Goal: Task Accomplishment & Management: Use online tool/utility

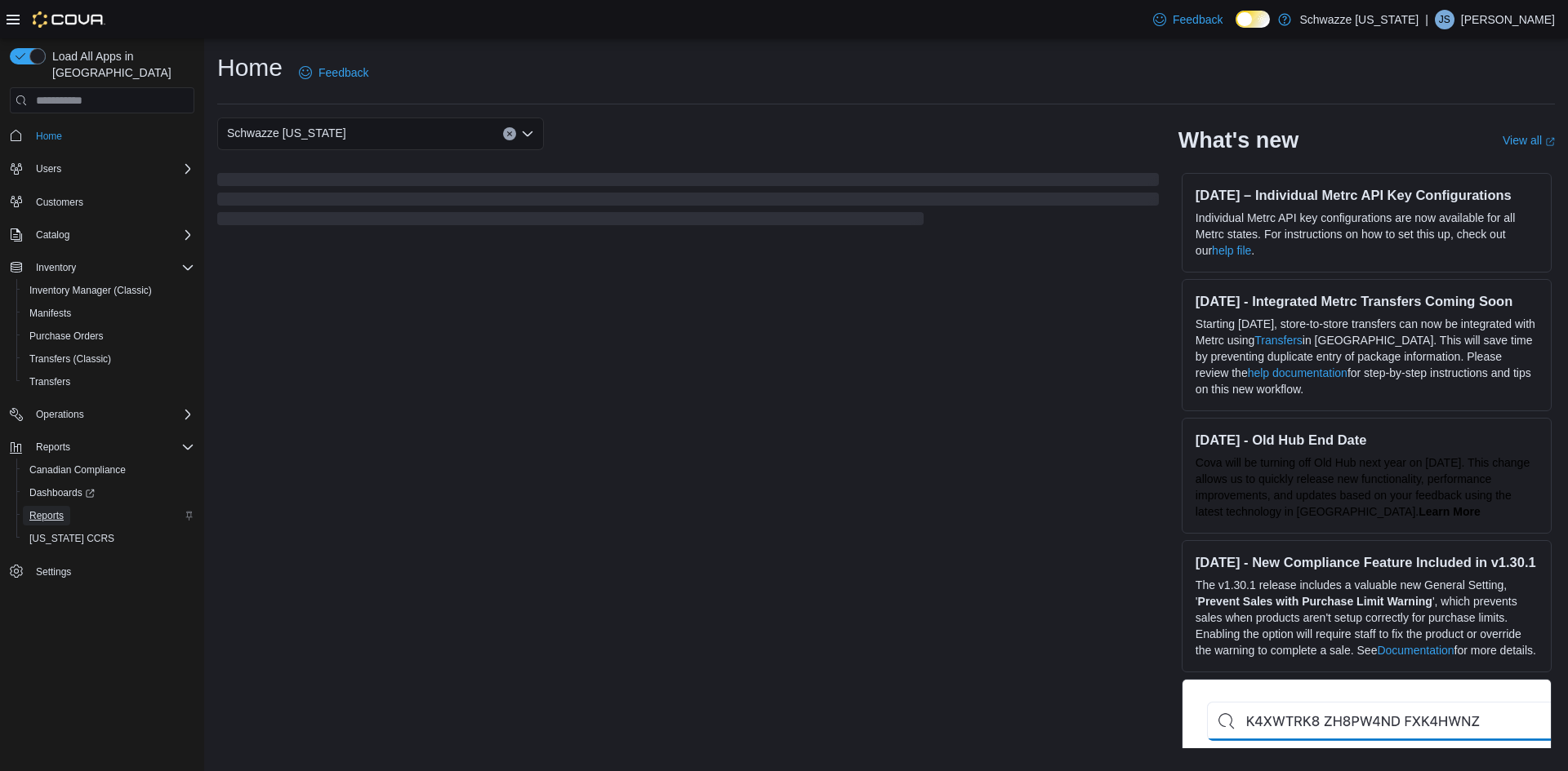
click at [60, 509] on span "Reports" at bounding box center [46, 515] width 34 height 13
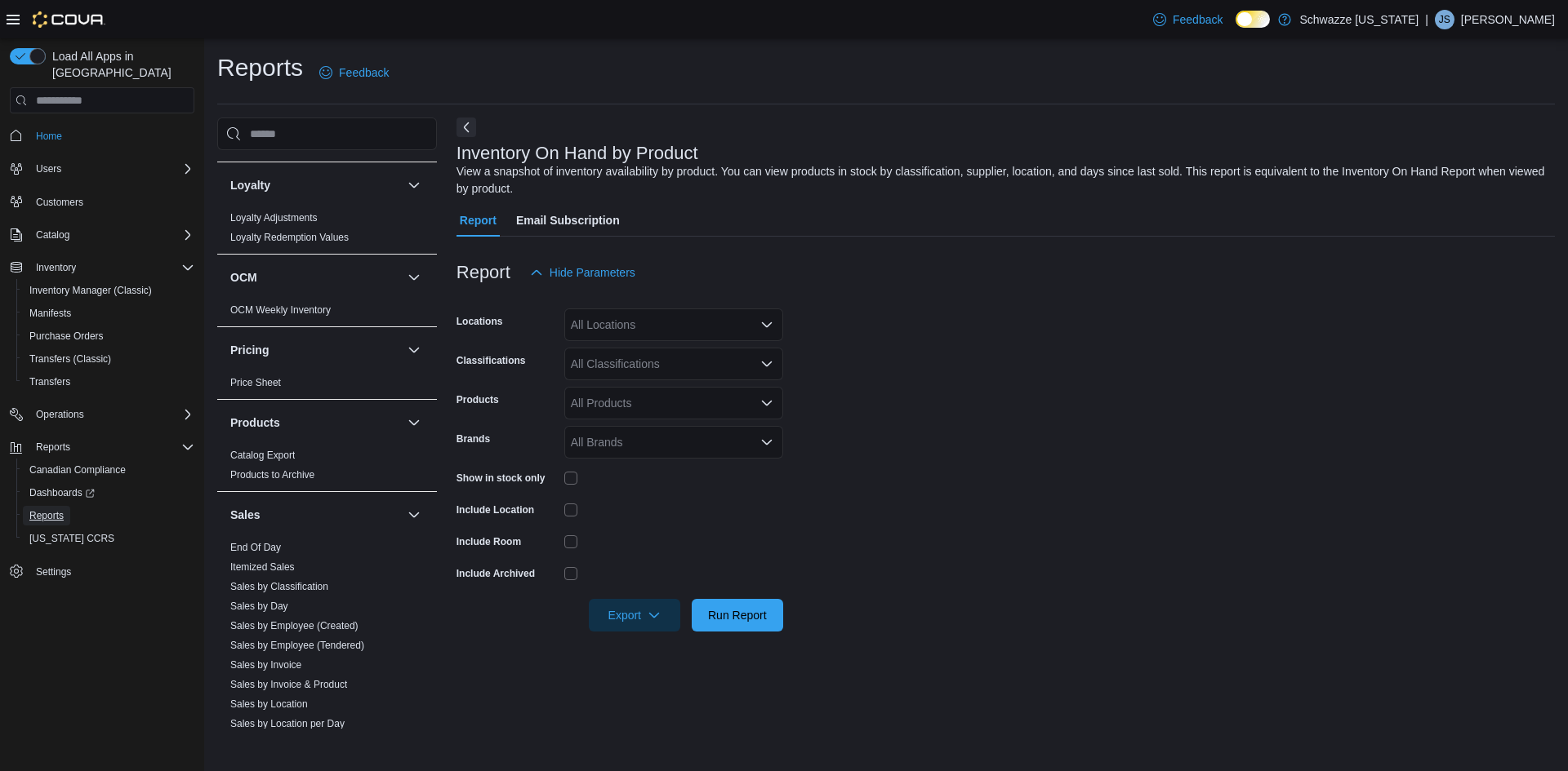
scroll to position [976, 0]
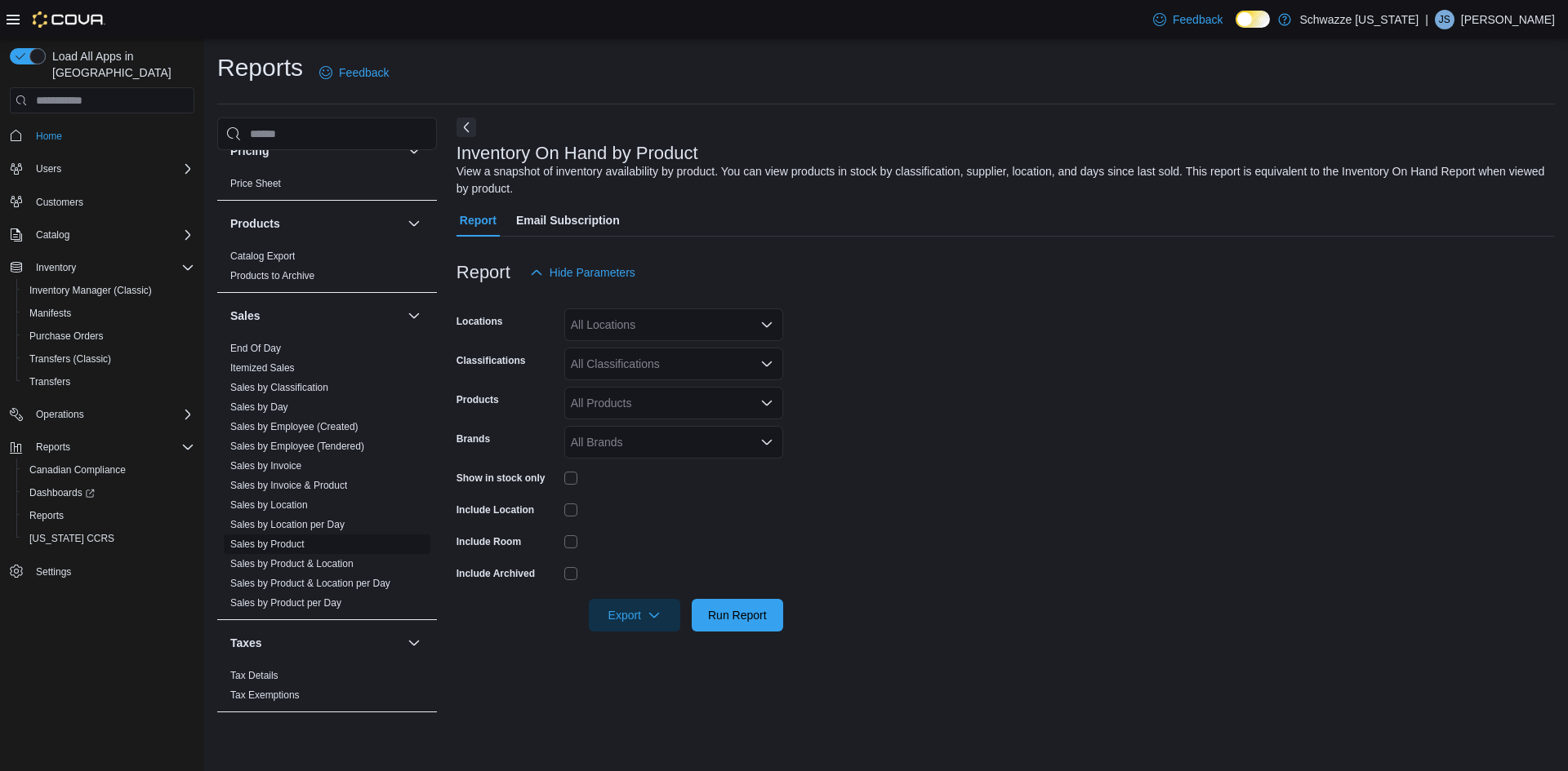
click at [279, 543] on link "Sales by Product" at bounding box center [267, 544] width 74 height 11
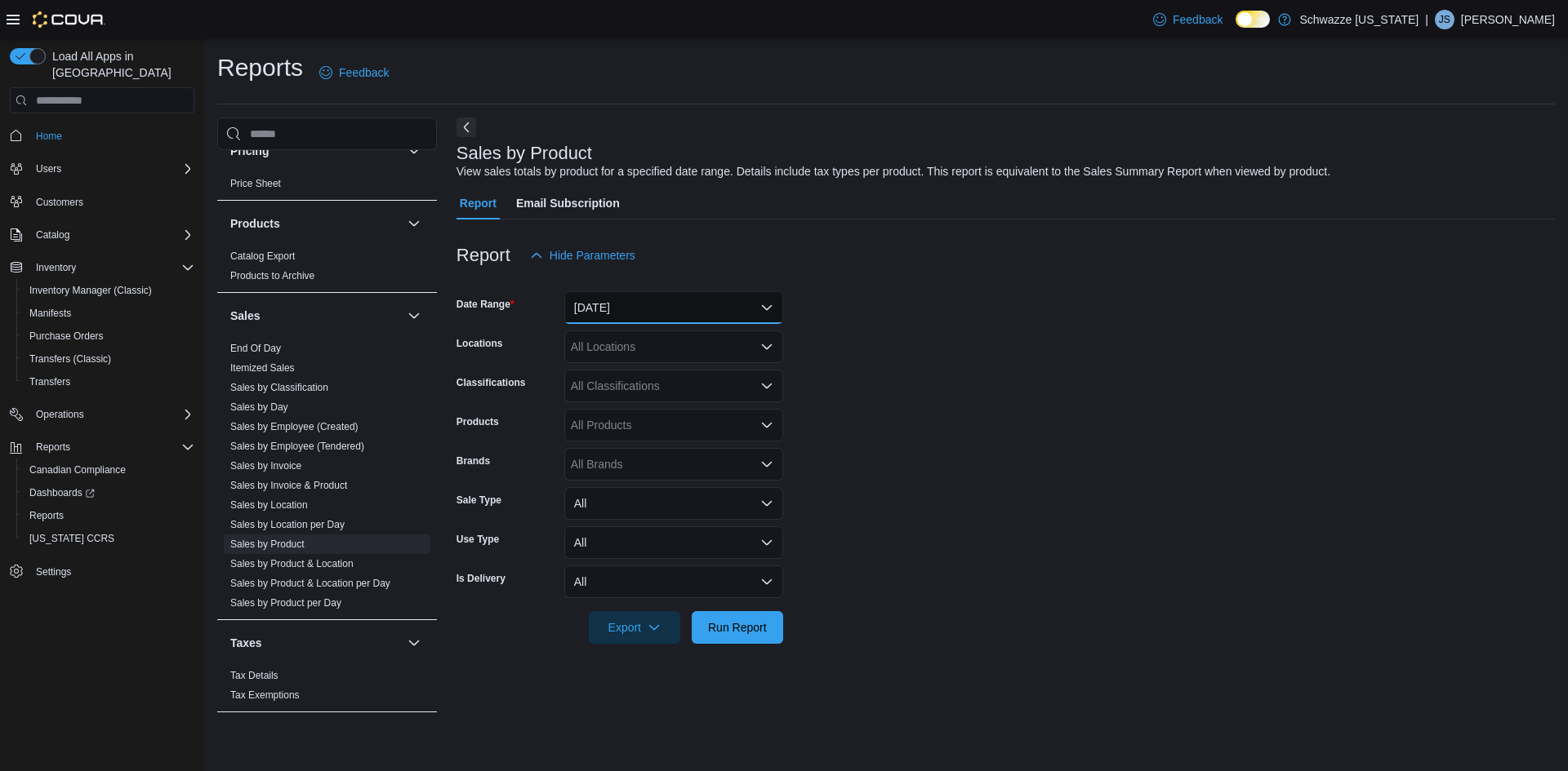
click at [646, 317] on button "[DATE]" at bounding box center [673, 307] width 219 height 33
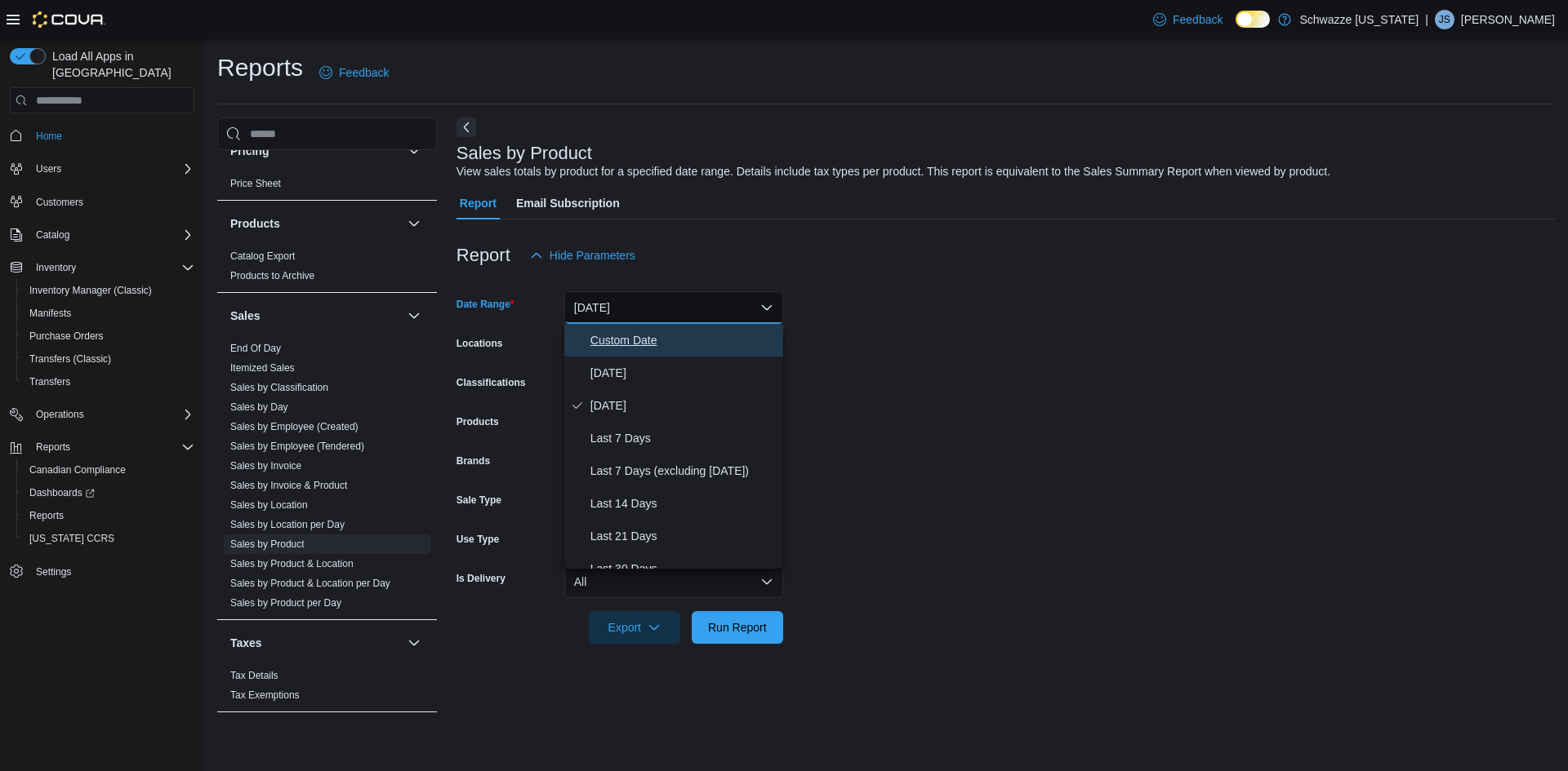
click at [628, 345] on span "Custom Date" at bounding box center [683, 341] width 186 height 19
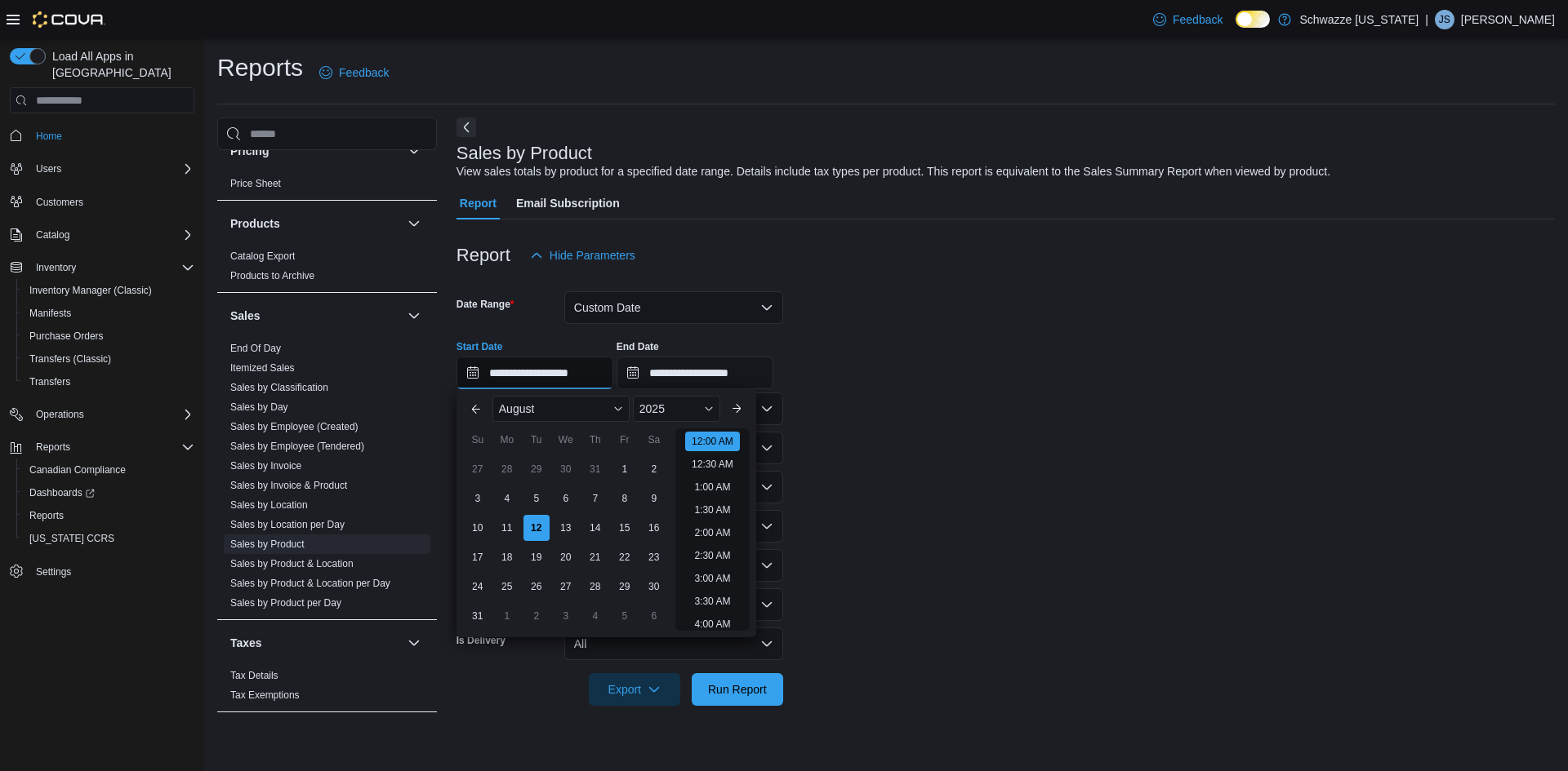
click at [568, 371] on input "**********" at bounding box center [535, 372] width 157 height 33
click at [622, 460] on div "1" at bounding box center [624, 469] width 28 height 28
type input "**********"
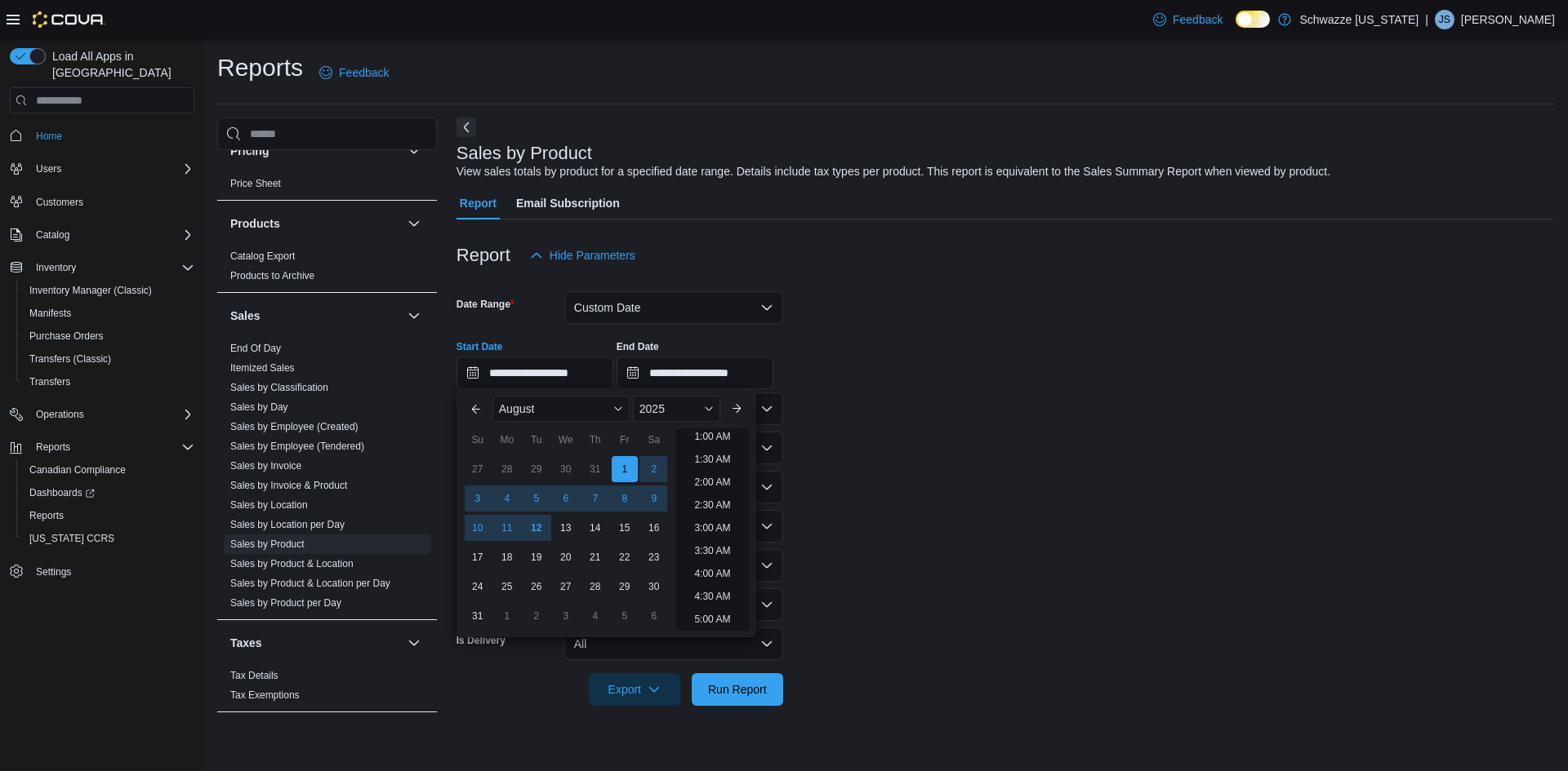
scroll to position [4, 0]
click at [873, 460] on form "**********" at bounding box center [1005, 489] width 1099 height 434
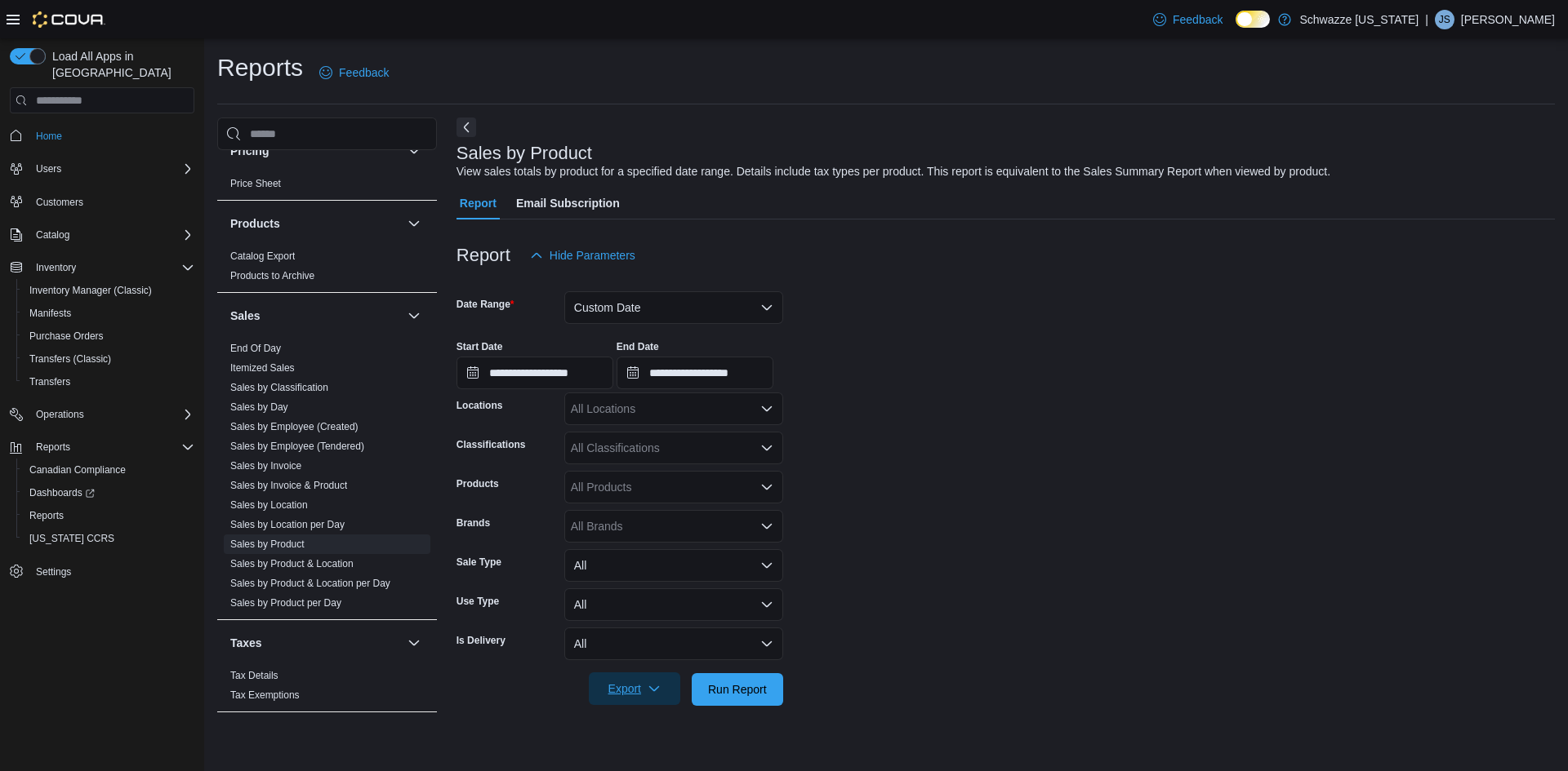
click at [640, 683] on span "Export" at bounding box center [634, 688] width 71 height 33
click at [666, 587] on span "Export to Excel" at bounding box center [636, 591] width 73 height 13
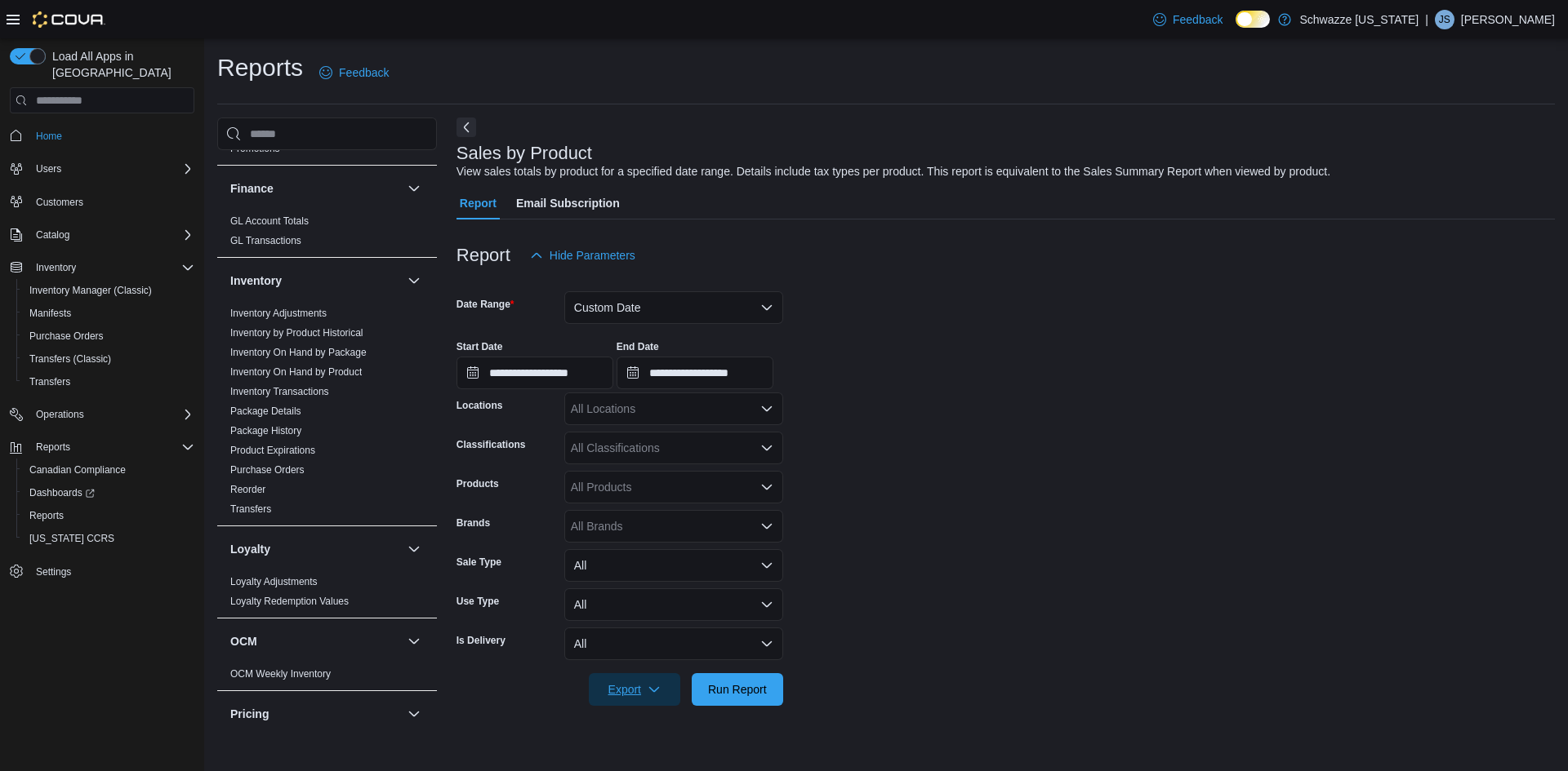
scroll to position [404, 0]
click at [313, 373] on span "Inventory On Hand by Product" at bounding box center [327, 380] width 206 height 19
click at [317, 373] on span "Inventory On Hand by Product" at bounding box center [327, 380] width 206 height 19
click at [319, 379] on link "Inventory On Hand by Product" at bounding box center [296, 380] width 131 height 11
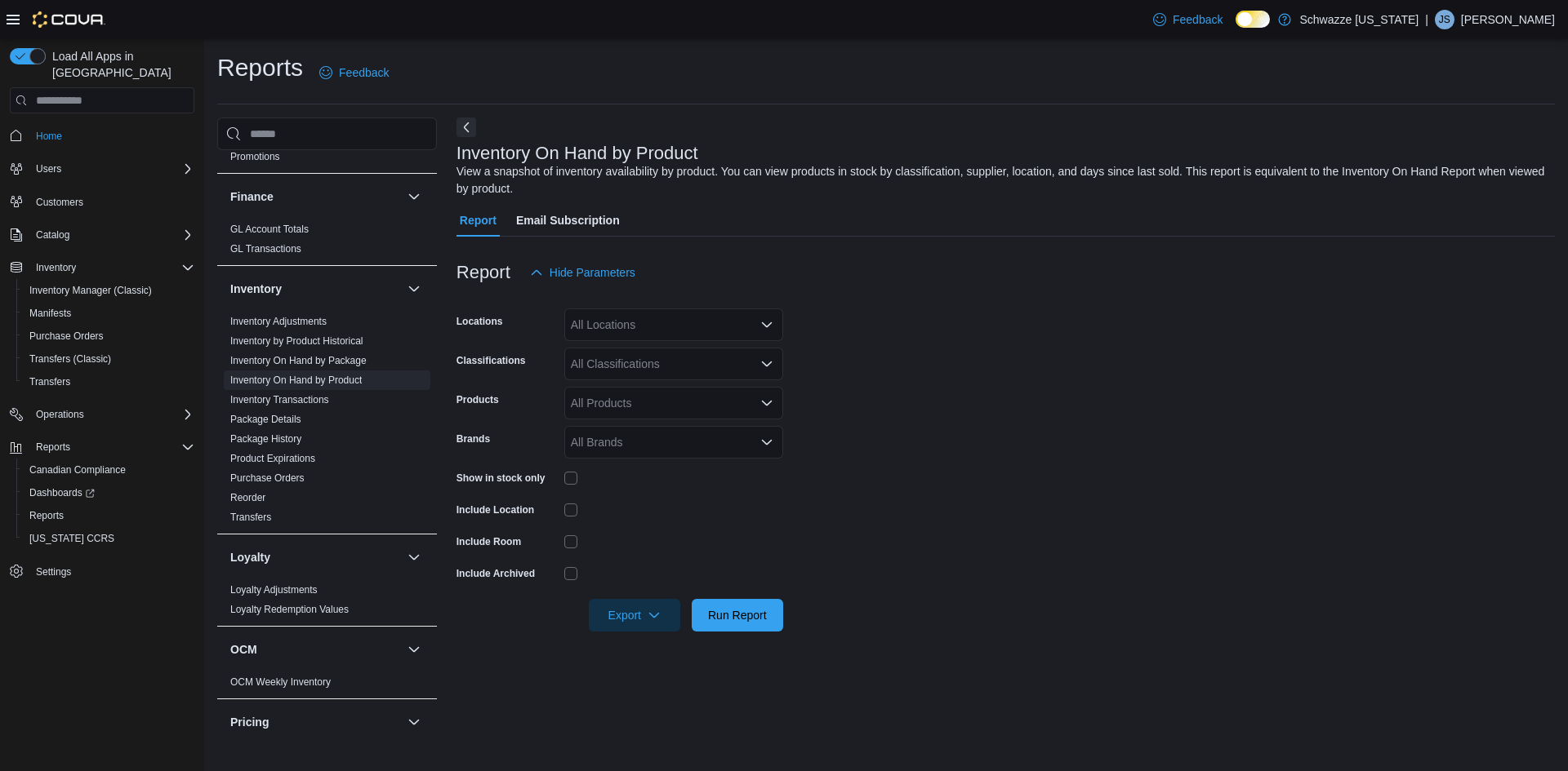
click at [599, 330] on div "All Locations" at bounding box center [673, 325] width 219 height 33
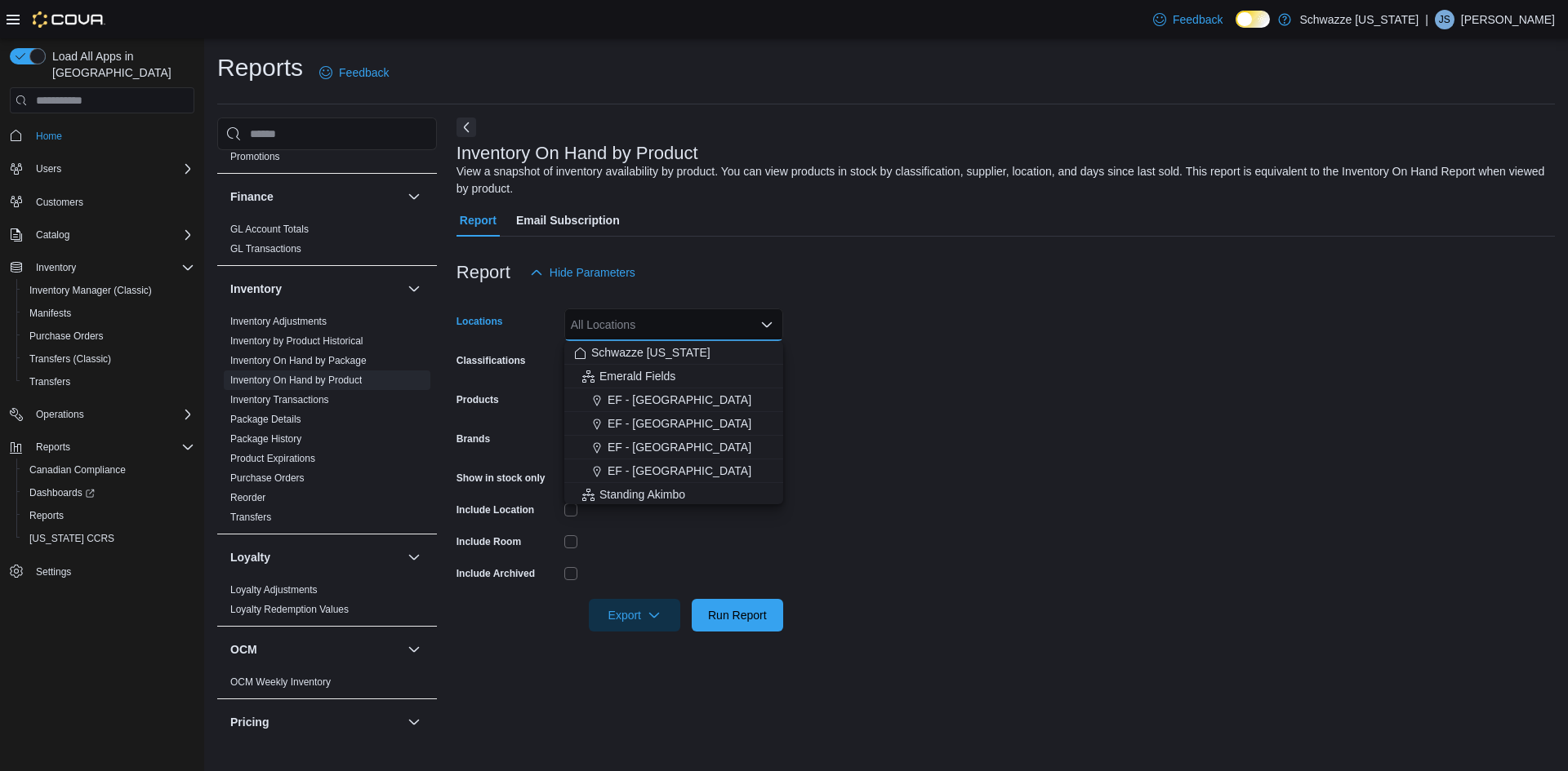
click at [745, 261] on div "Report Hide Parameters" at bounding box center [1005, 273] width 1099 height 33
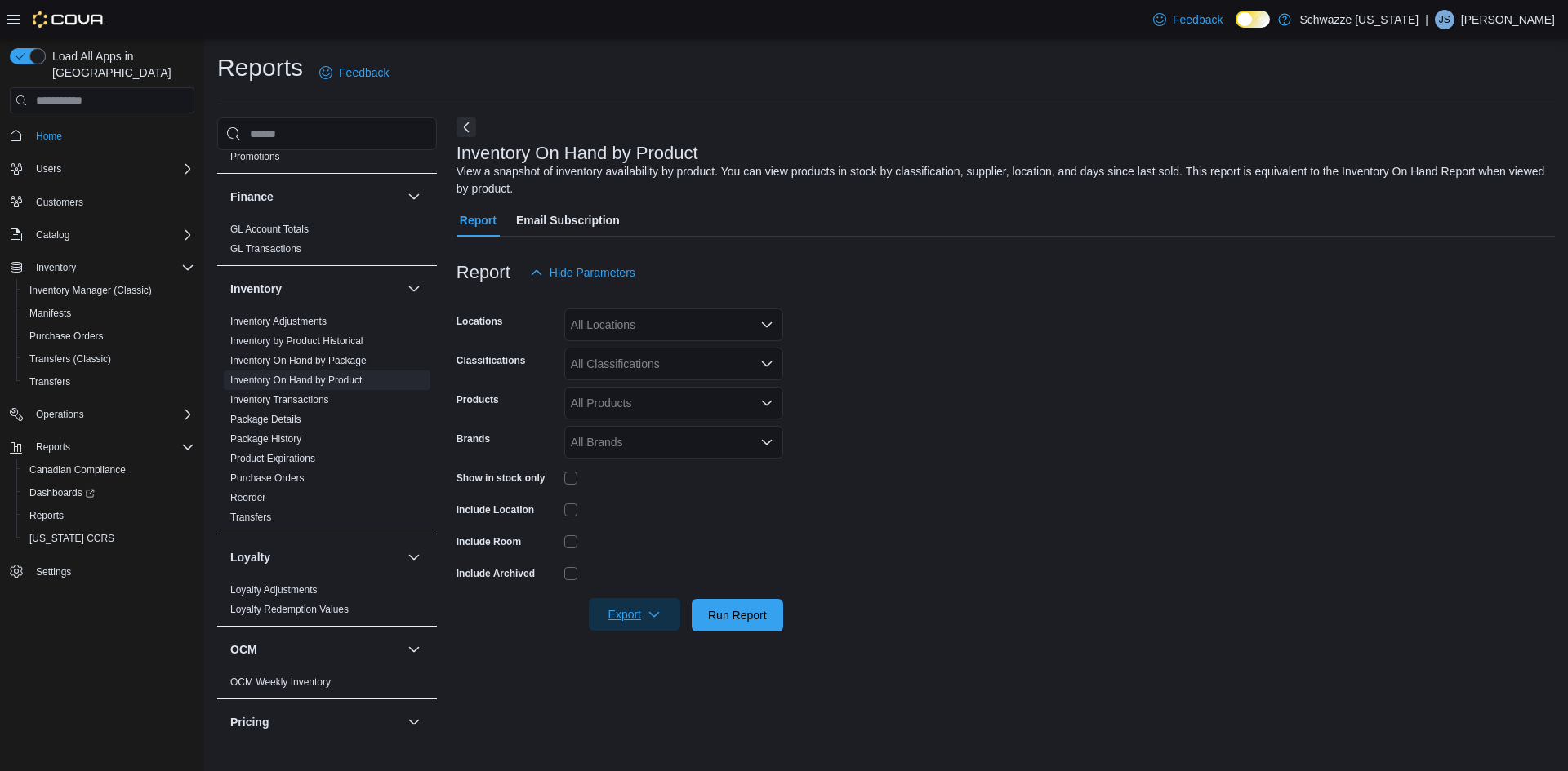
click at [617, 613] on span "Export" at bounding box center [634, 614] width 71 height 33
click at [645, 648] on span "Export to Excel" at bounding box center [636, 647] width 73 height 13
